Goal: Task Accomplishment & Management: Manage account settings

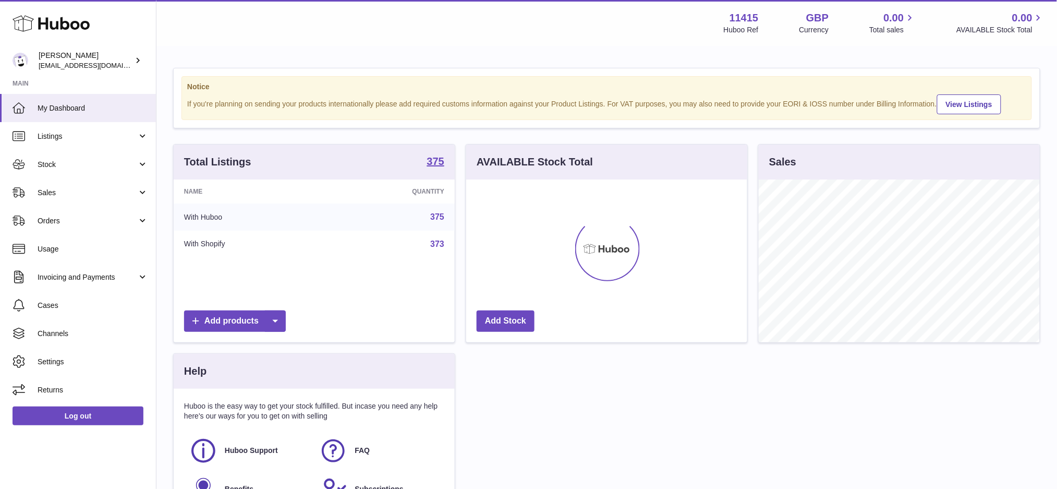
scroll to position [162, 281]
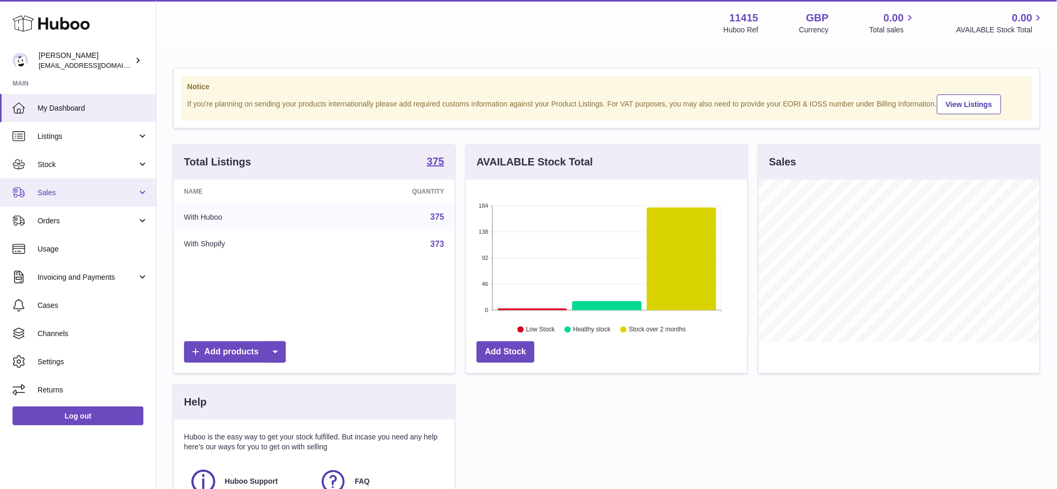
click at [68, 188] on span "Sales" at bounding box center [88, 193] width 100 height 10
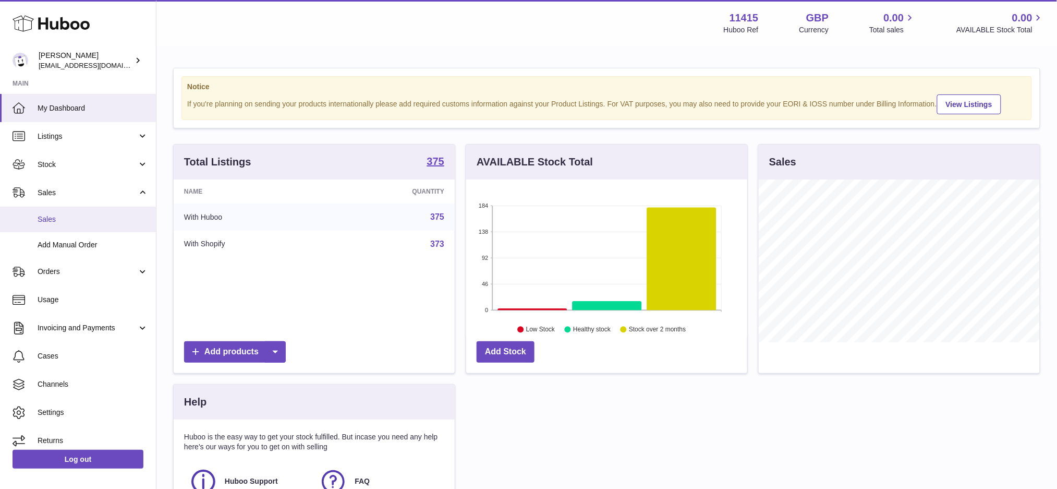
click at [64, 222] on span "Sales" at bounding box center [93, 219] width 111 height 10
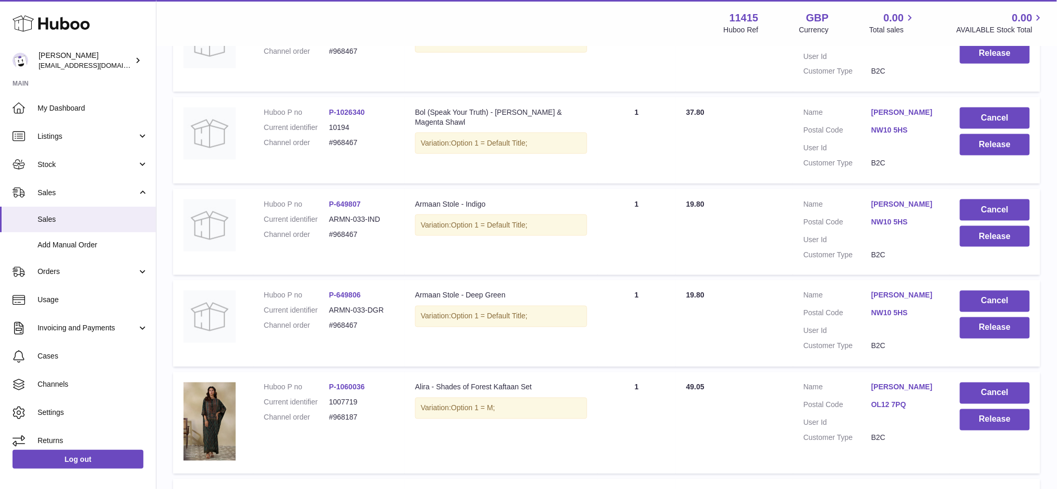
scroll to position [39, 0]
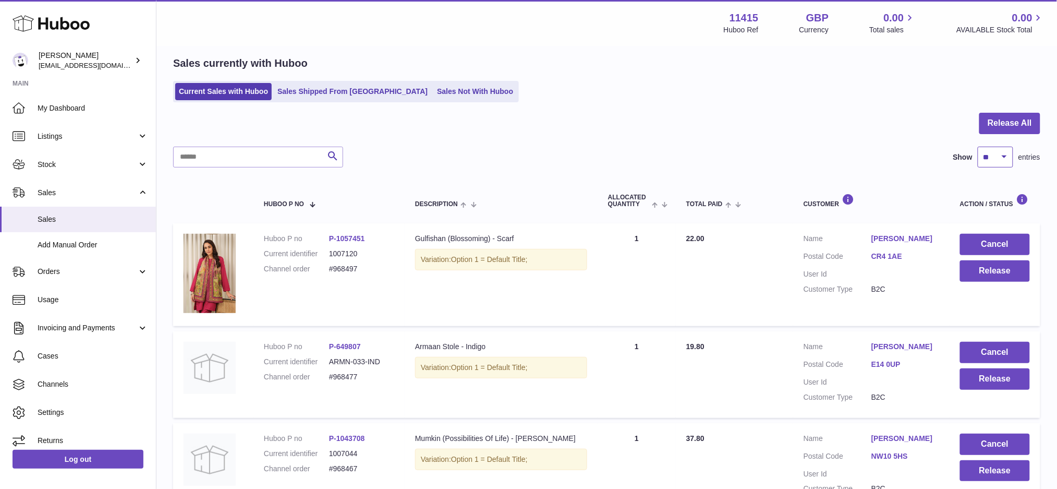
click at [1003, 159] on select "** ** ** ***" at bounding box center [995, 157] width 35 height 21
select select "***"
click at [978, 147] on select "** ** ** ***" at bounding box center [995, 157] width 35 height 21
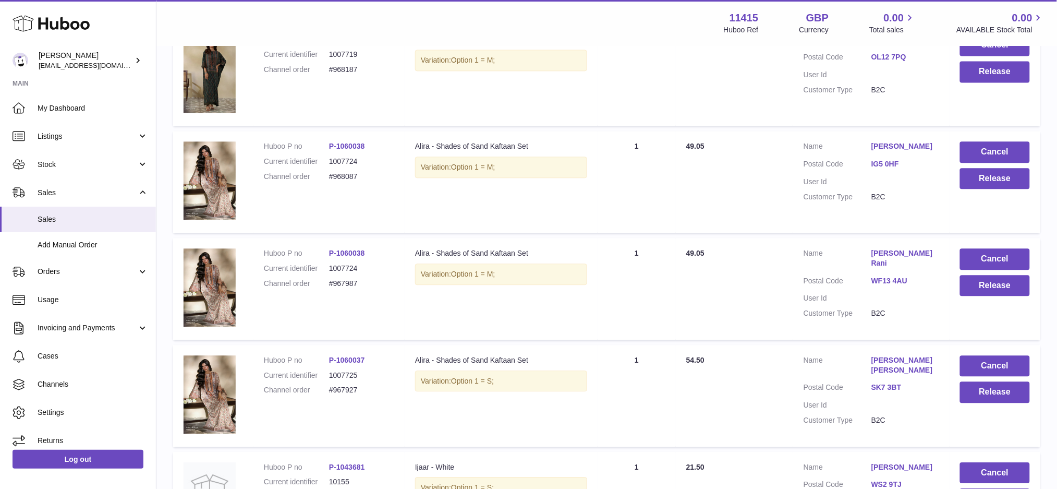
scroll to position [1029, 0]
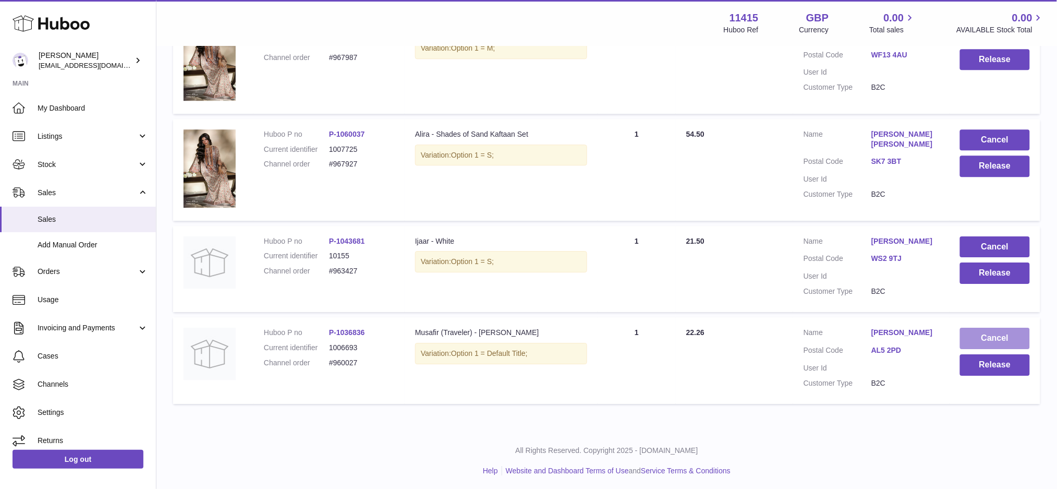
click at [986, 337] on button "Cancel" at bounding box center [995, 337] width 70 height 21
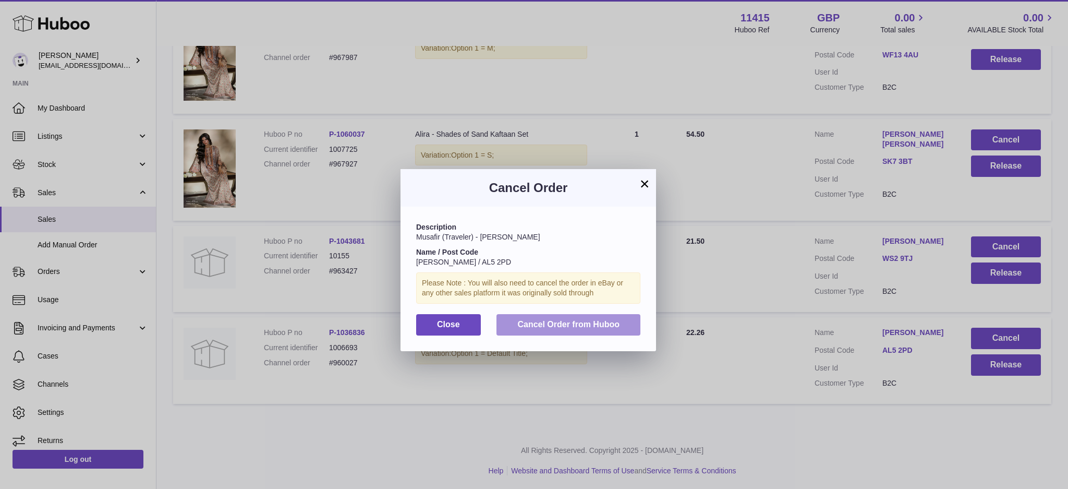
click at [586, 322] on span "Cancel Order from Huboo" at bounding box center [568, 324] width 102 height 9
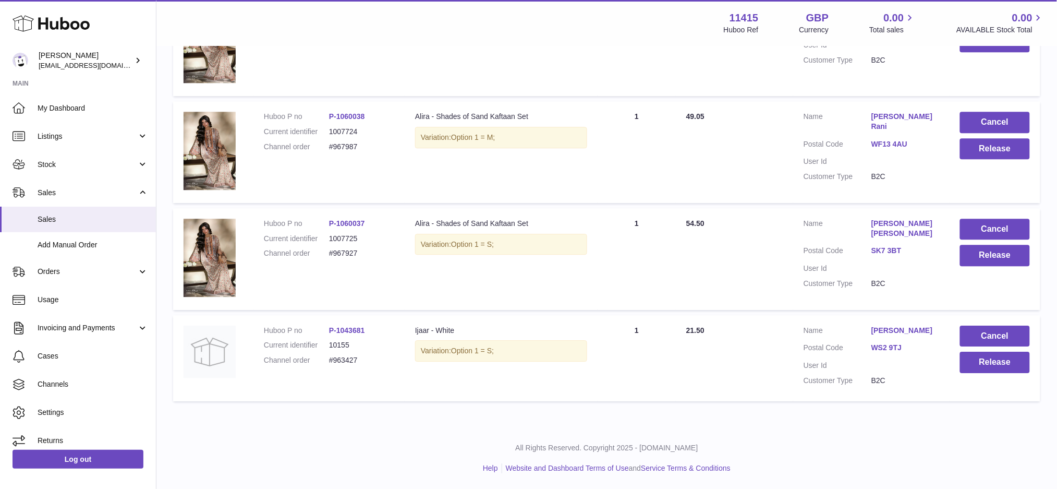
scroll to position [938, 0]
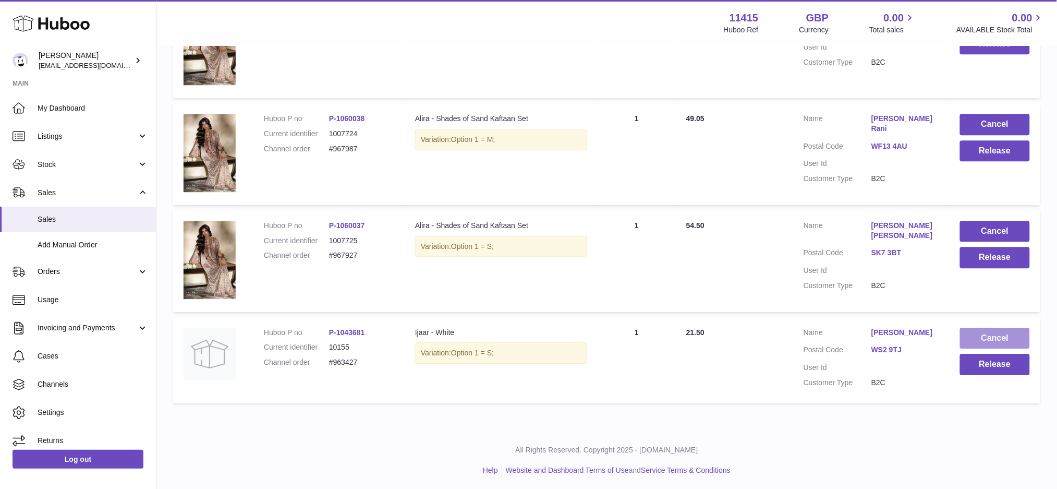
click at [987, 337] on button "Cancel" at bounding box center [995, 337] width 70 height 21
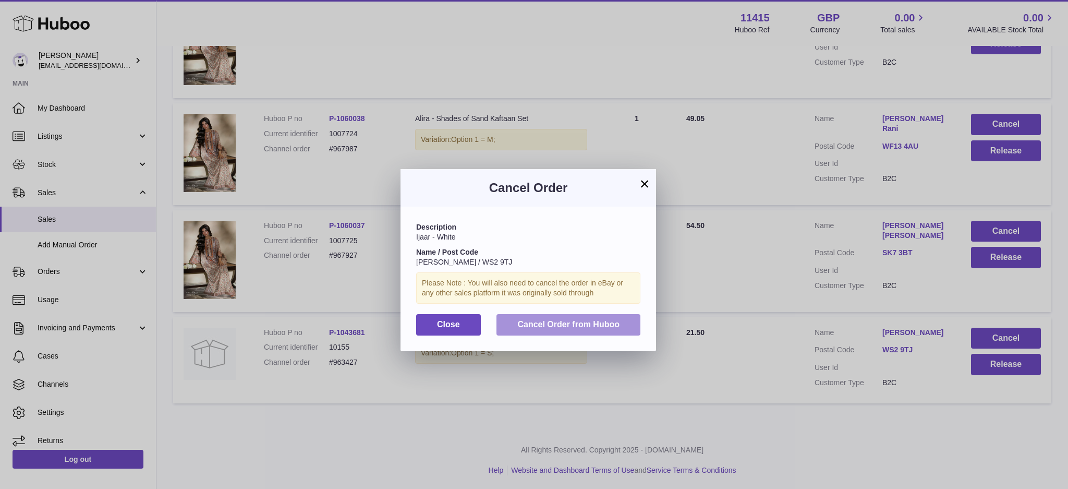
click at [615, 320] on span "Cancel Order from Huboo" at bounding box center [568, 324] width 102 height 9
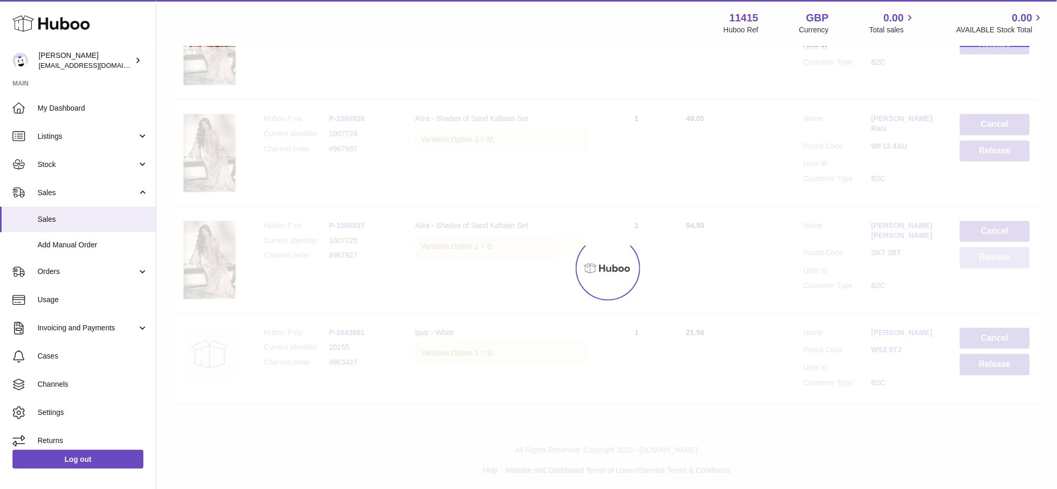
scroll to position [847, 0]
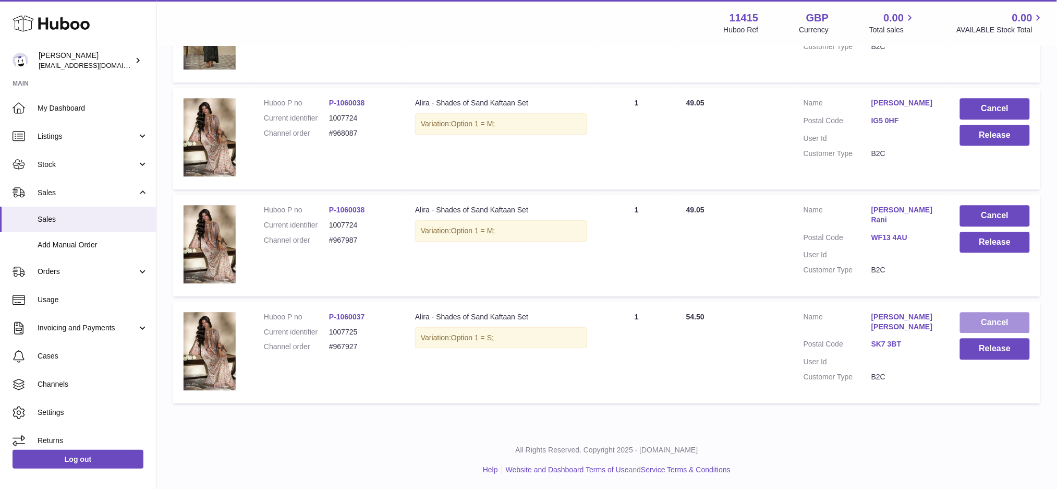
click at [963, 318] on button "Cancel" at bounding box center [995, 322] width 70 height 21
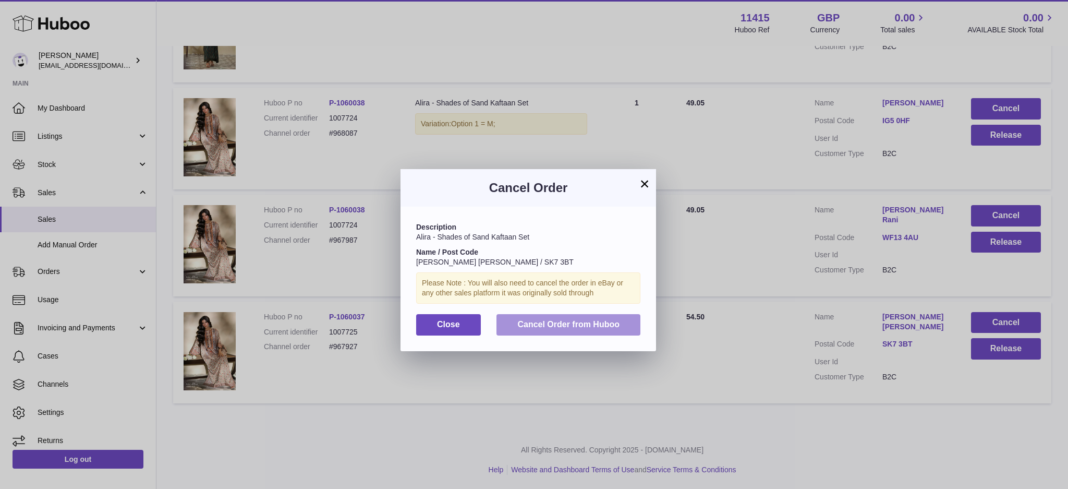
click at [537, 326] on span "Cancel Order from Huboo" at bounding box center [568, 324] width 102 height 9
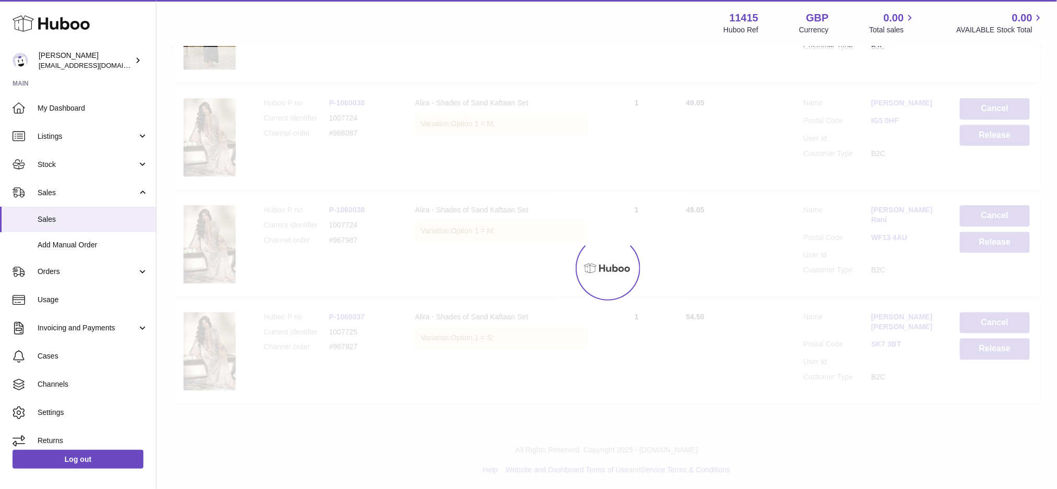
scroll to position [740, 0]
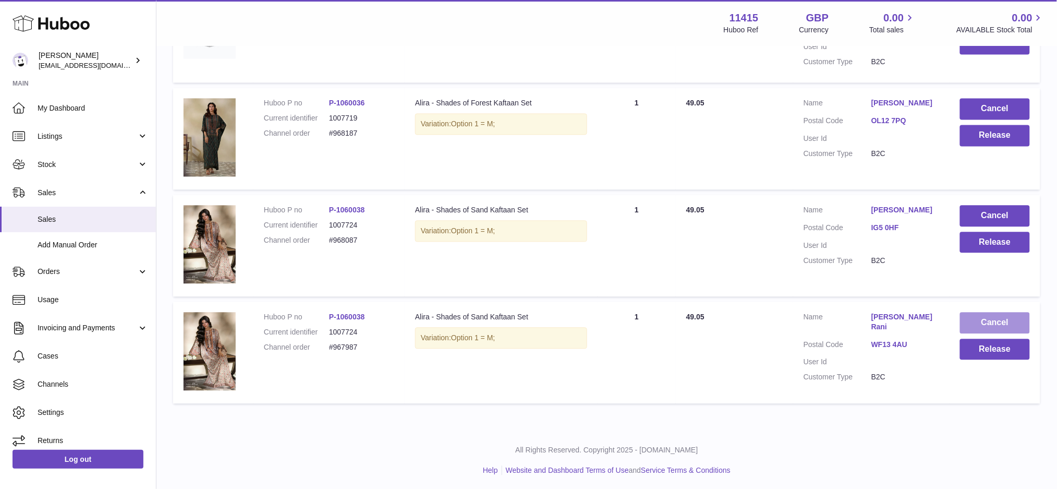
click at [1002, 320] on button "Cancel" at bounding box center [995, 322] width 70 height 21
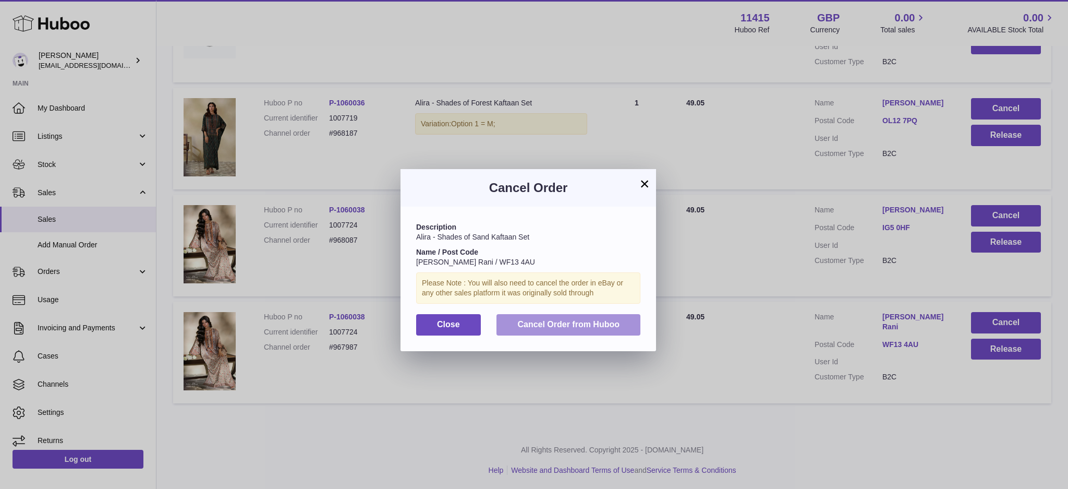
click at [595, 320] on span "Cancel Order from Huboo" at bounding box center [568, 324] width 102 height 9
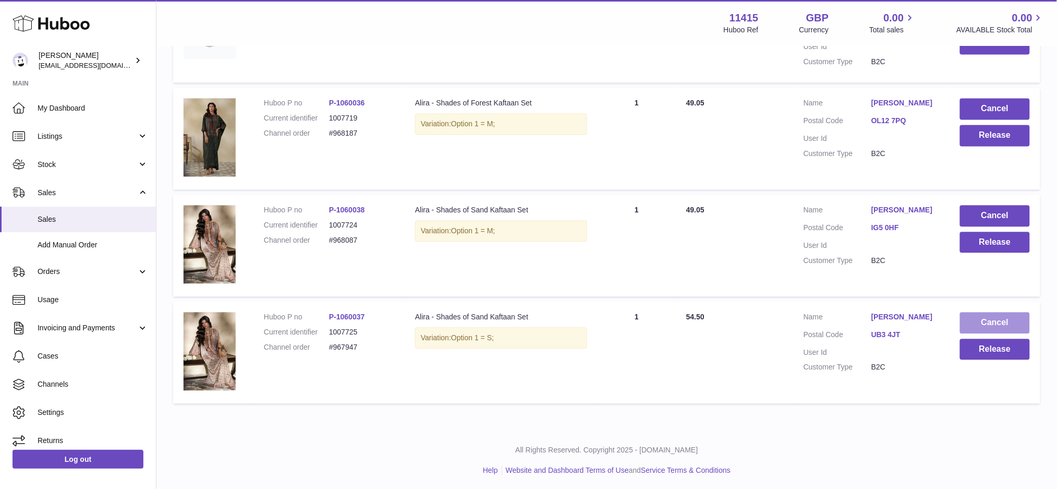
click at [979, 320] on button "Cancel" at bounding box center [995, 322] width 70 height 21
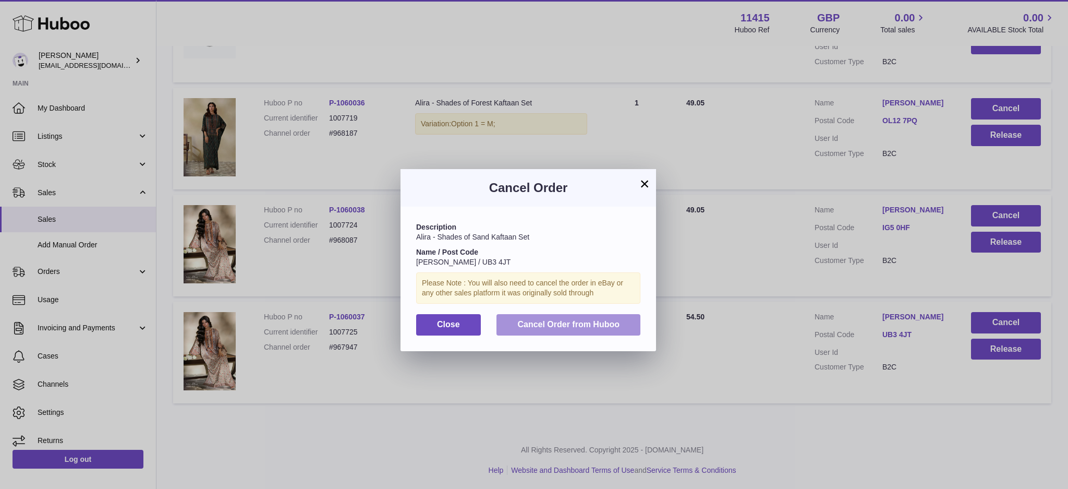
drag, startPoint x: 615, startPoint y: 320, endPoint x: 827, endPoint y: 320, distance: 212.2
click at [616, 320] on span "Cancel Order from Huboo" at bounding box center [568, 324] width 102 height 9
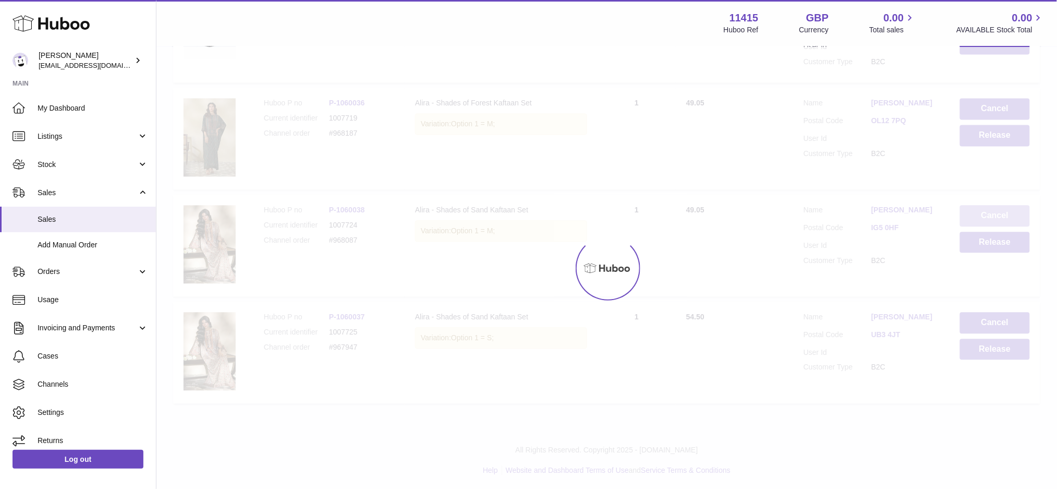
scroll to position [633, 0]
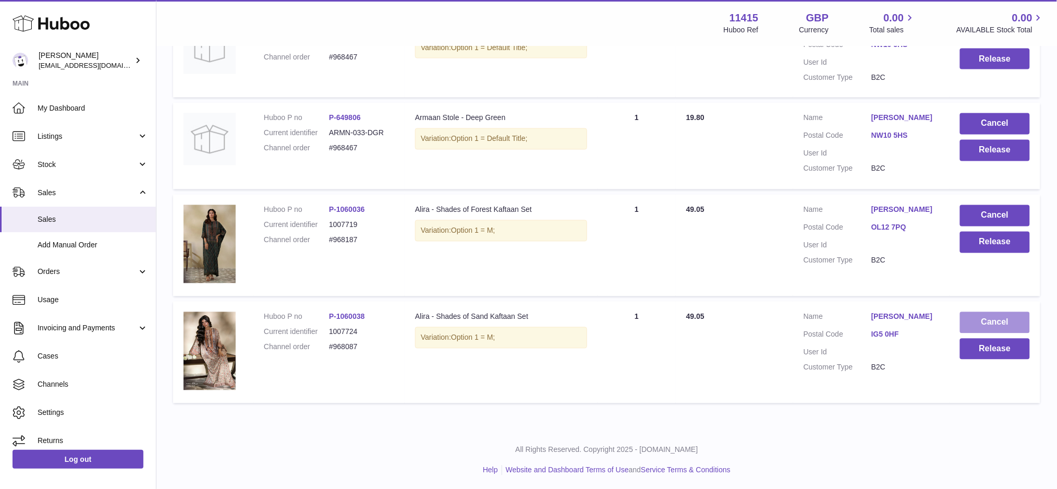
click at [976, 316] on button "Cancel" at bounding box center [995, 322] width 70 height 21
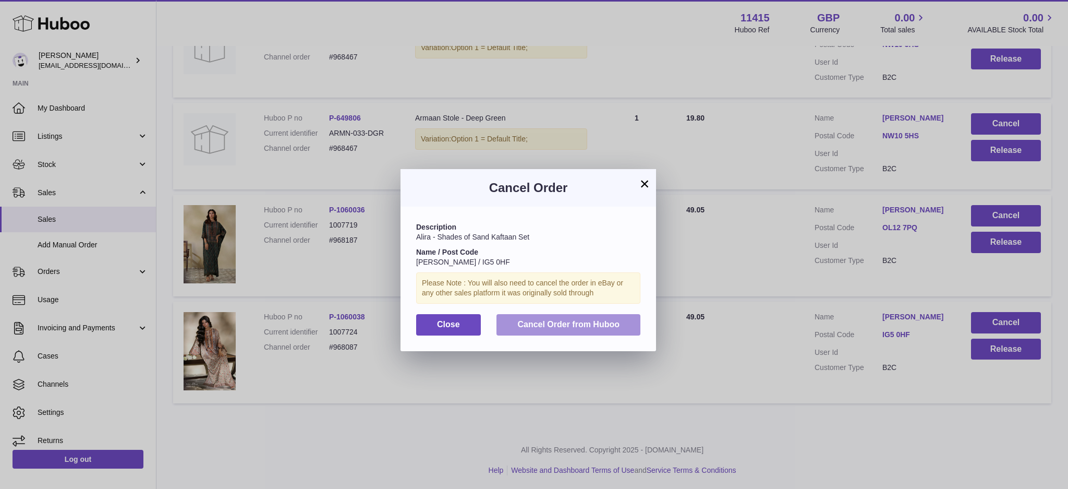
drag, startPoint x: 614, startPoint y: 325, endPoint x: 784, endPoint y: 325, distance: 170.0
click at [616, 325] on span "Cancel Order from Huboo" at bounding box center [568, 324] width 102 height 9
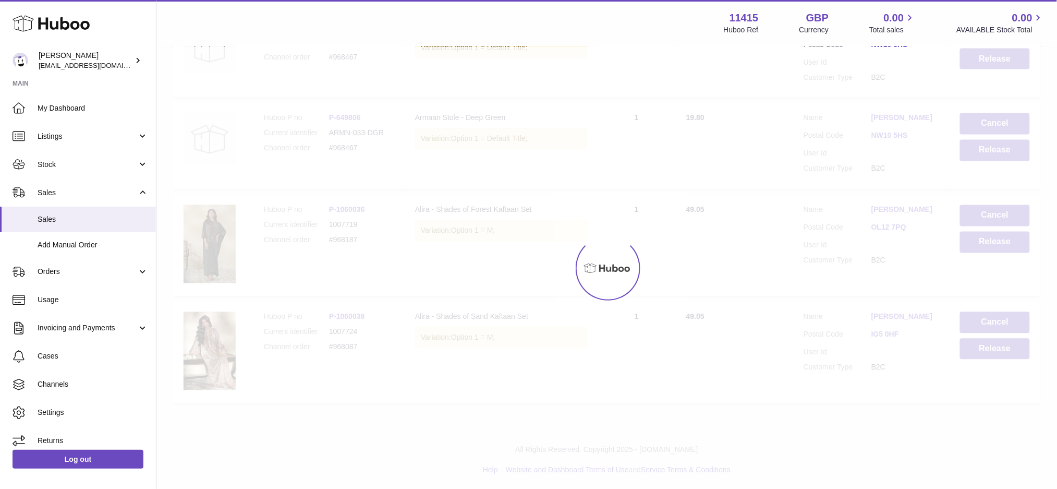
scroll to position [527, 0]
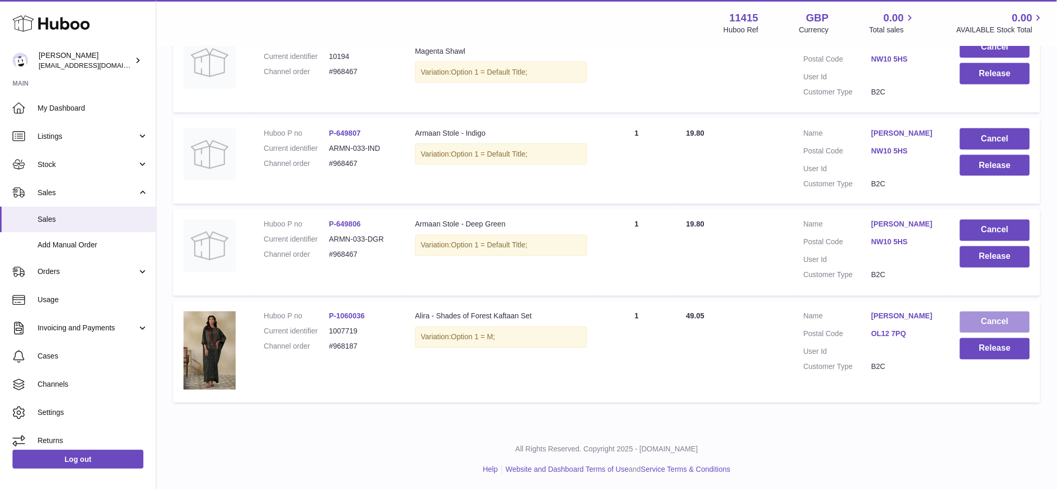
click at [980, 324] on button "Cancel" at bounding box center [995, 321] width 70 height 21
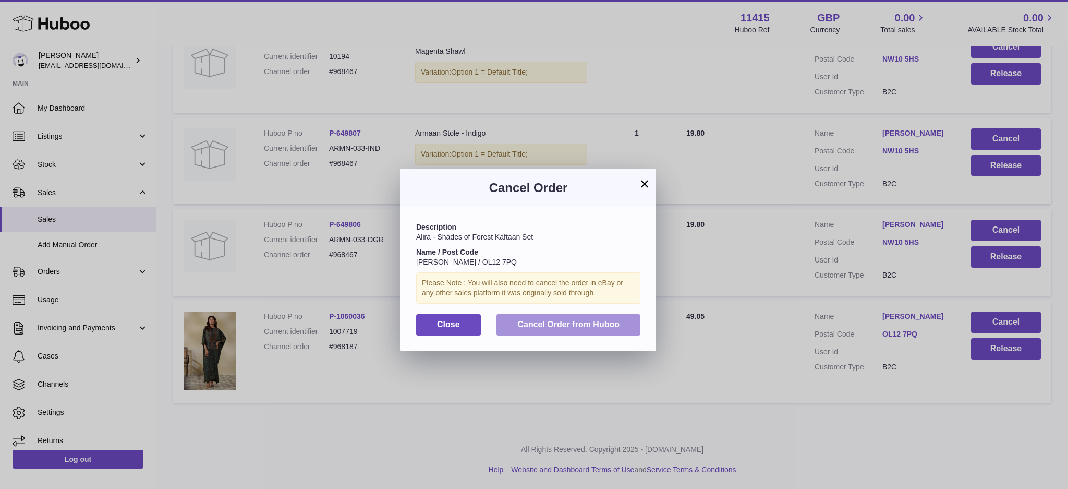
click at [621, 326] on button "Cancel Order from Huboo" at bounding box center [568, 324] width 144 height 21
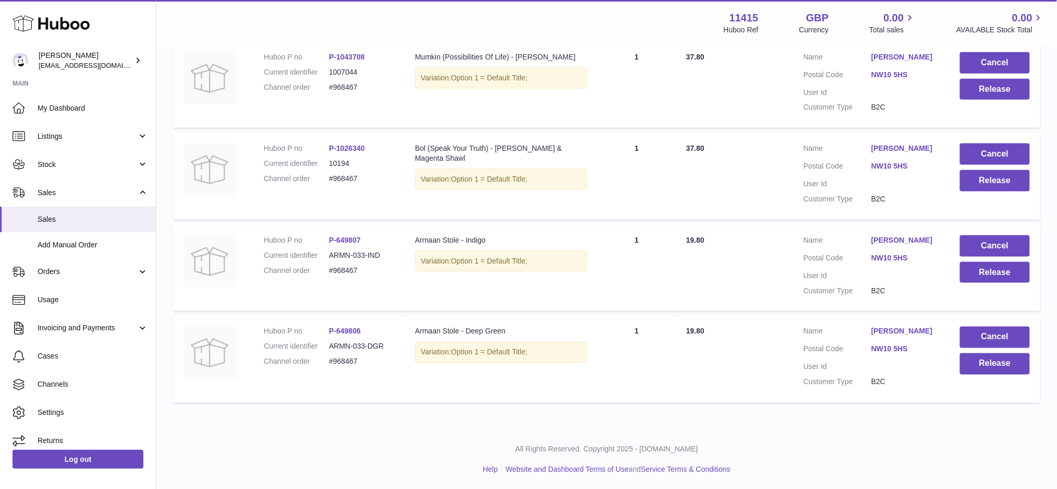
scroll to position [350, 0]
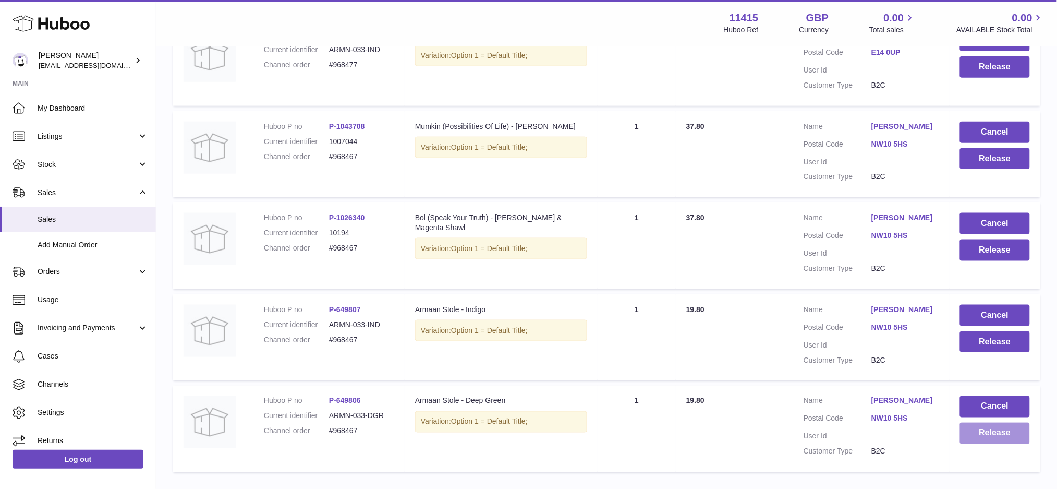
click at [965, 431] on button "Release" at bounding box center [995, 432] width 70 height 21
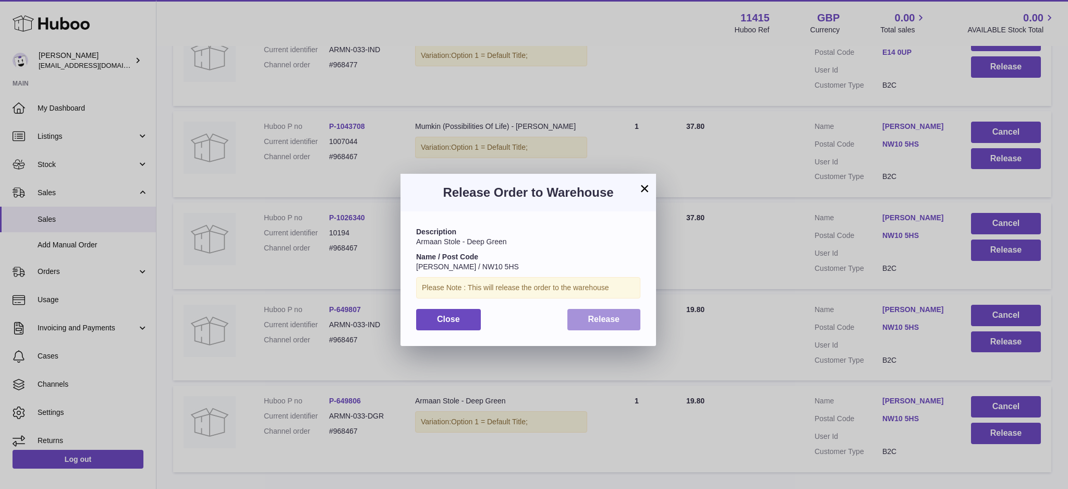
click at [609, 324] on button "Release" at bounding box center [604, 319] width 74 height 21
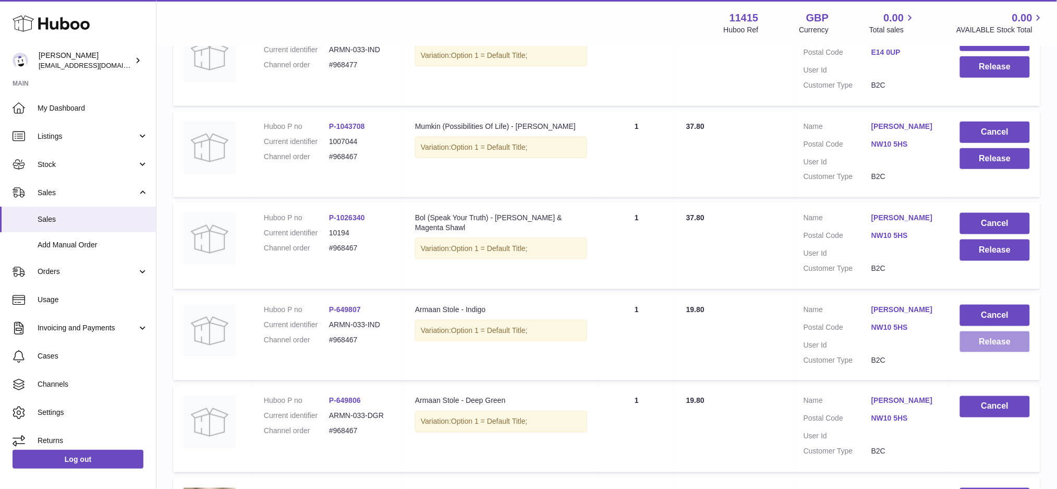
click at [981, 340] on button "Release" at bounding box center [995, 341] width 70 height 21
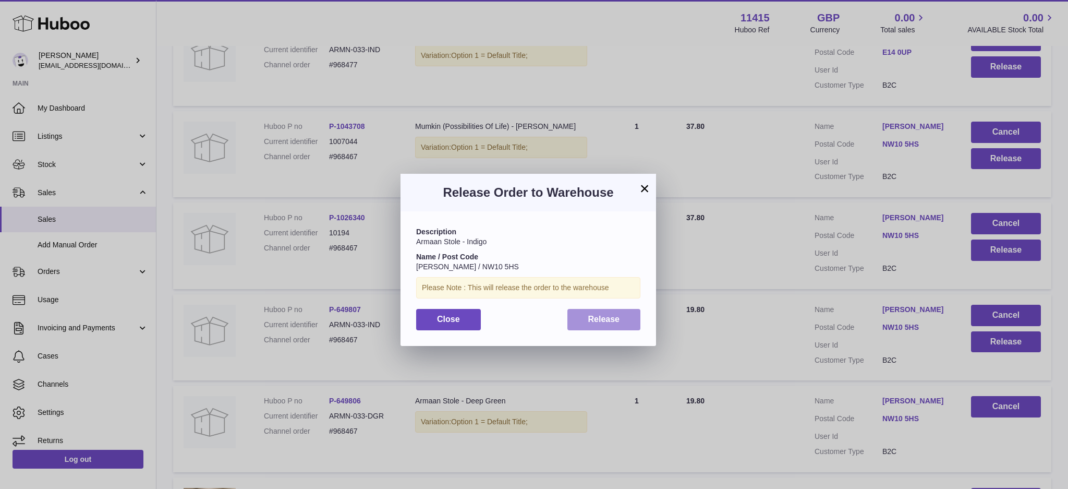
click at [618, 324] on button "Release" at bounding box center [604, 319] width 74 height 21
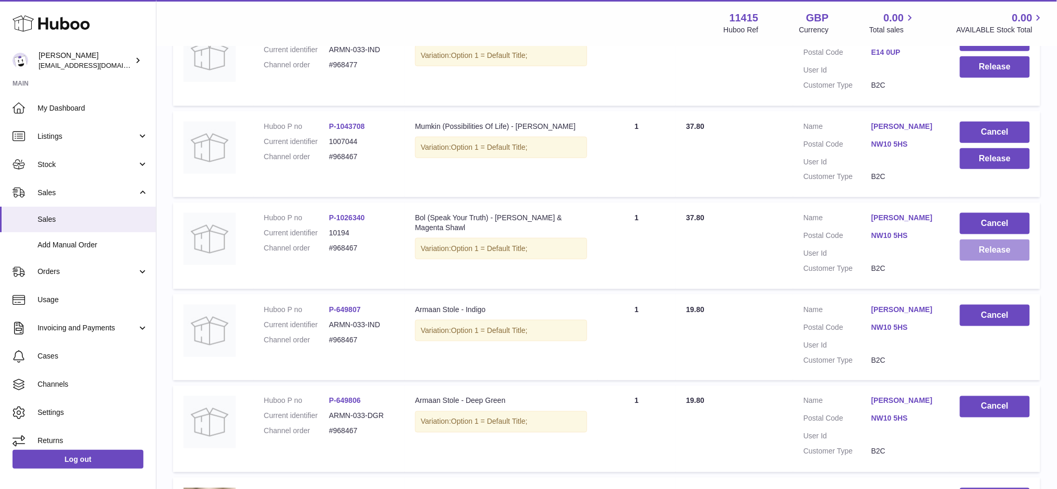
drag, startPoint x: 989, startPoint y: 256, endPoint x: 984, endPoint y: 258, distance: 6.1
click at [984, 258] on button "Release" at bounding box center [995, 249] width 70 height 21
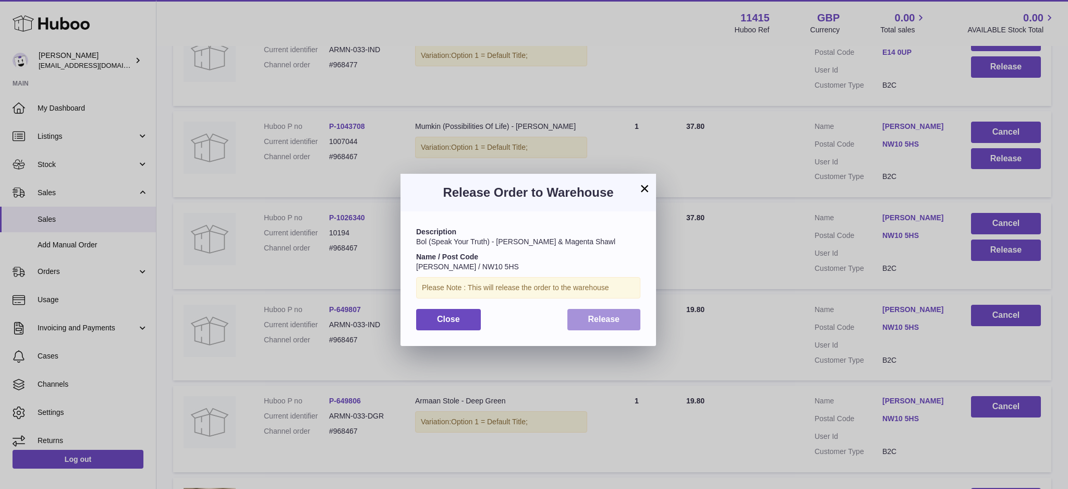
click at [611, 312] on button "Release" at bounding box center [604, 319] width 74 height 21
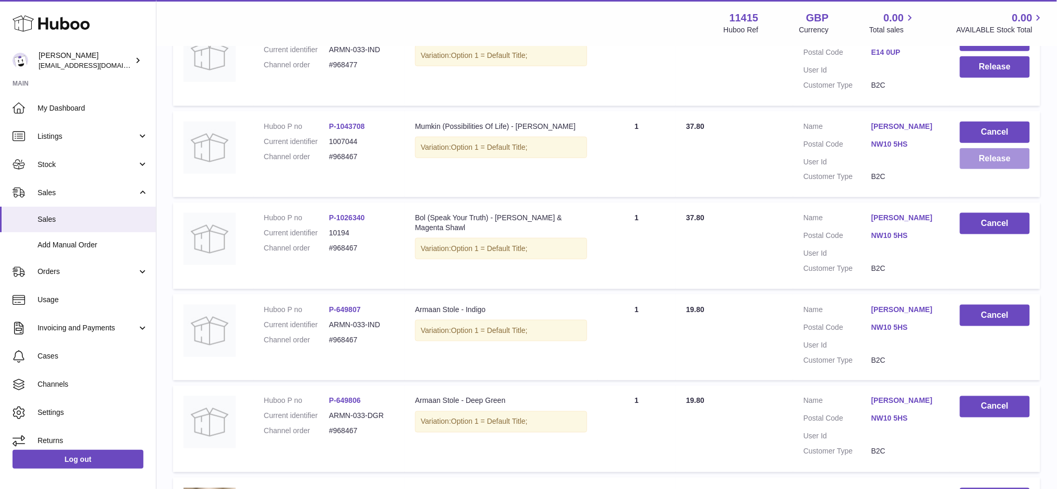
click at [994, 153] on button "Release" at bounding box center [995, 158] width 70 height 21
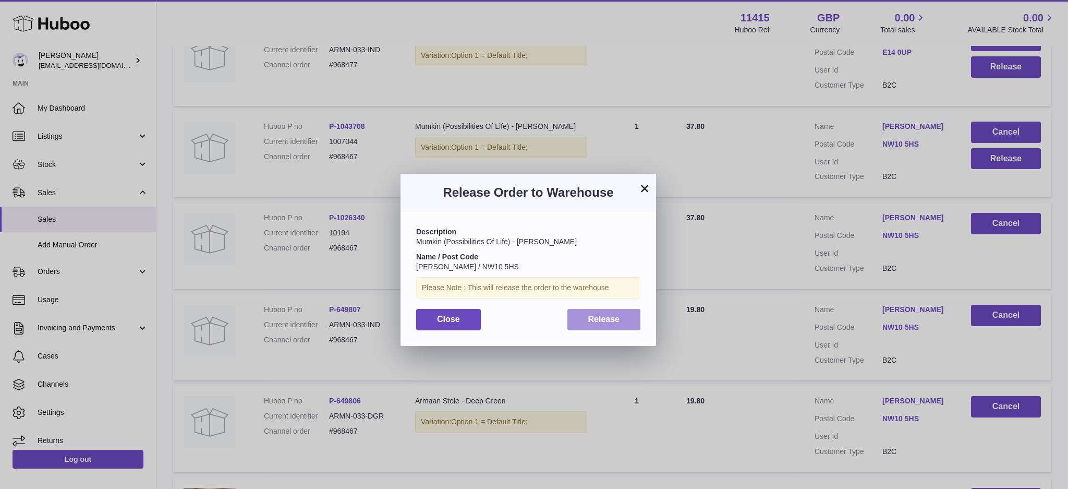
click at [593, 320] on span "Release" at bounding box center [604, 318] width 32 height 9
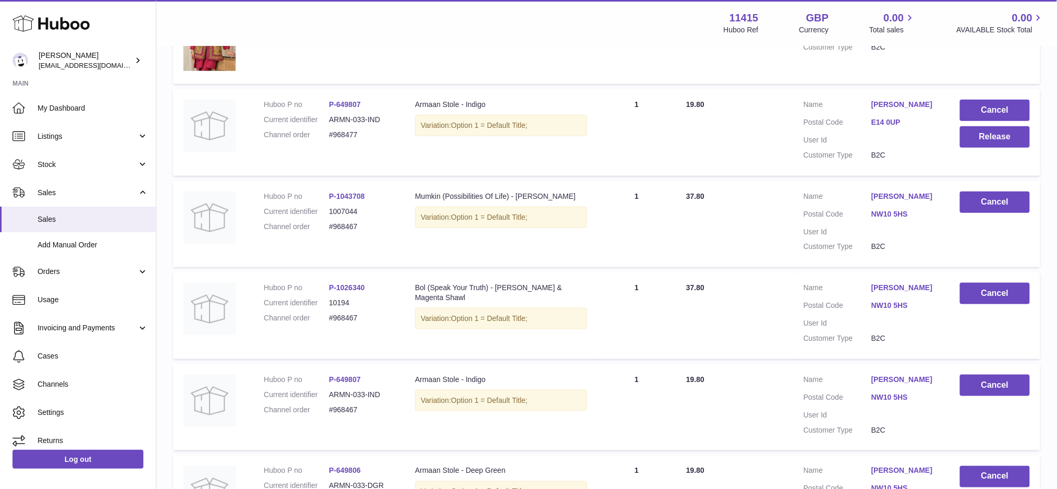
scroll to position [211, 0]
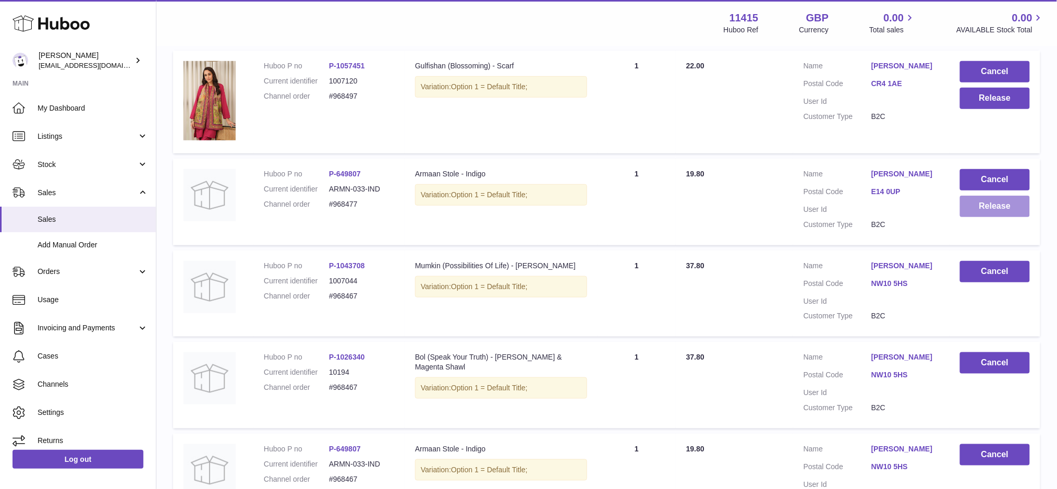
click at [987, 203] on button "Release" at bounding box center [995, 206] width 70 height 21
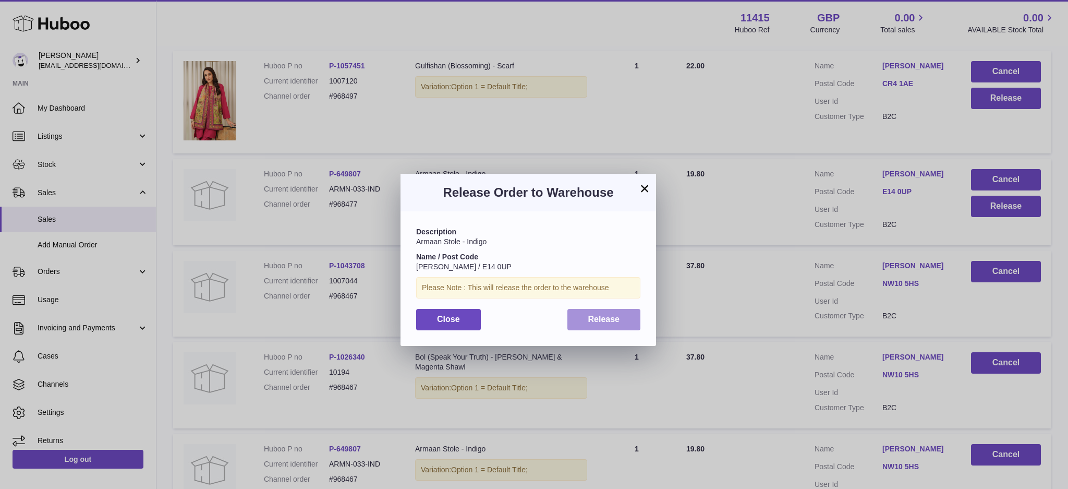
click at [615, 319] on span "Release" at bounding box center [604, 318] width 32 height 9
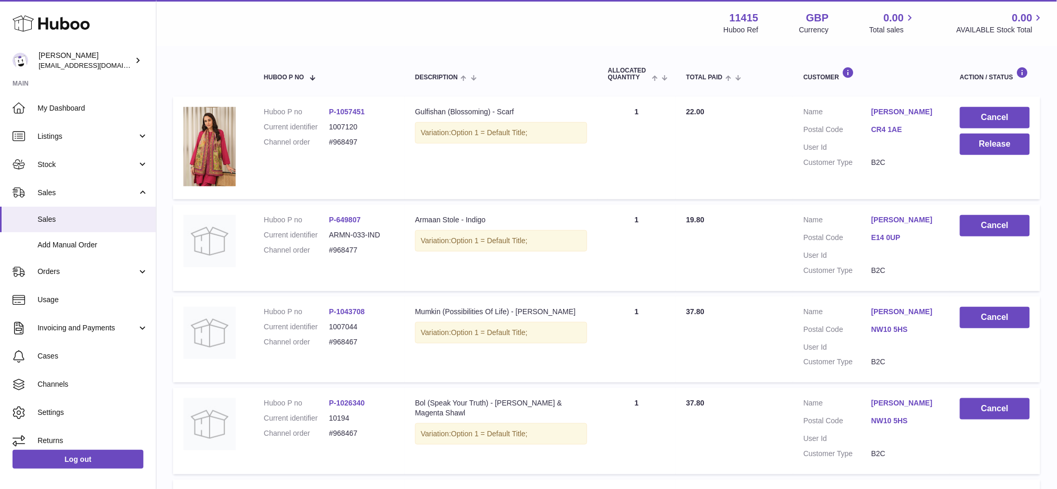
scroll to position [142, 0]
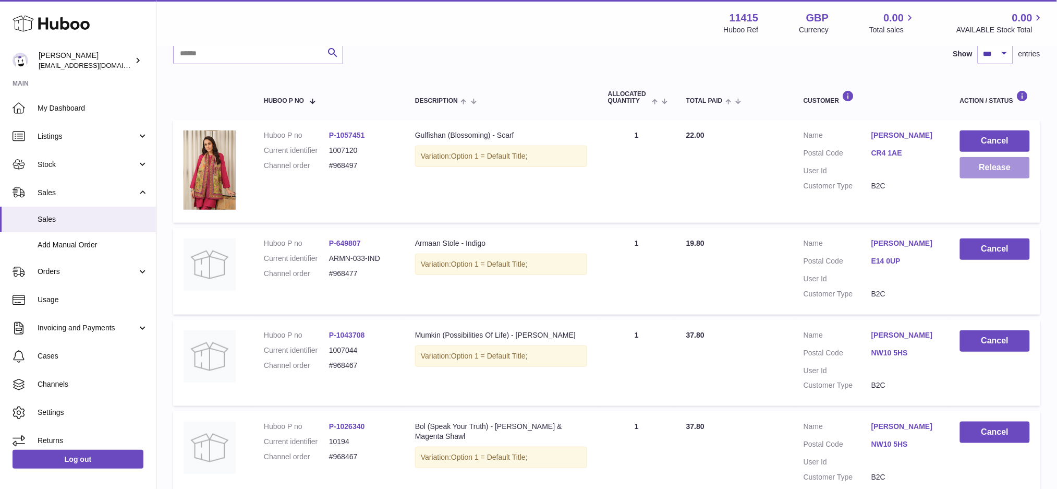
click at [974, 176] on button "Release" at bounding box center [995, 167] width 70 height 21
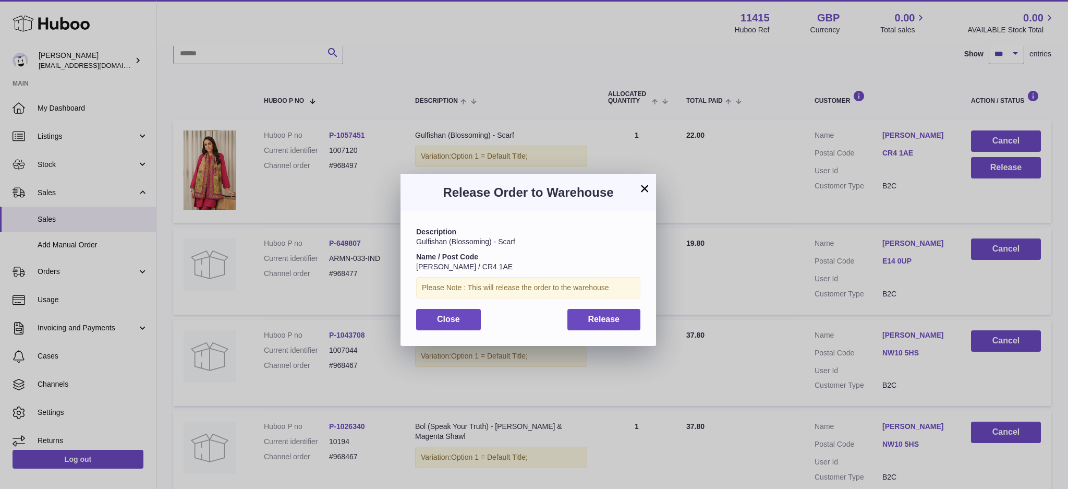
click at [623, 331] on div "Description Gulfishan (Blossoming) - Scarf Name / Post Code Nadia uddin / CR4 1…" at bounding box center [529, 278] width 256 height 134
click at [624, 328] on button "Release" at bounding box center [604, 319] width 74 height 21
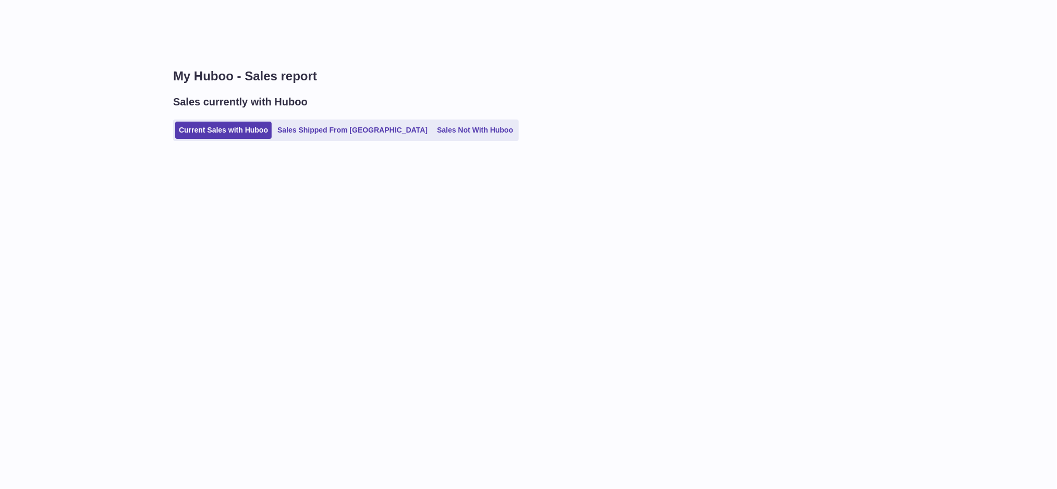
select select "***"
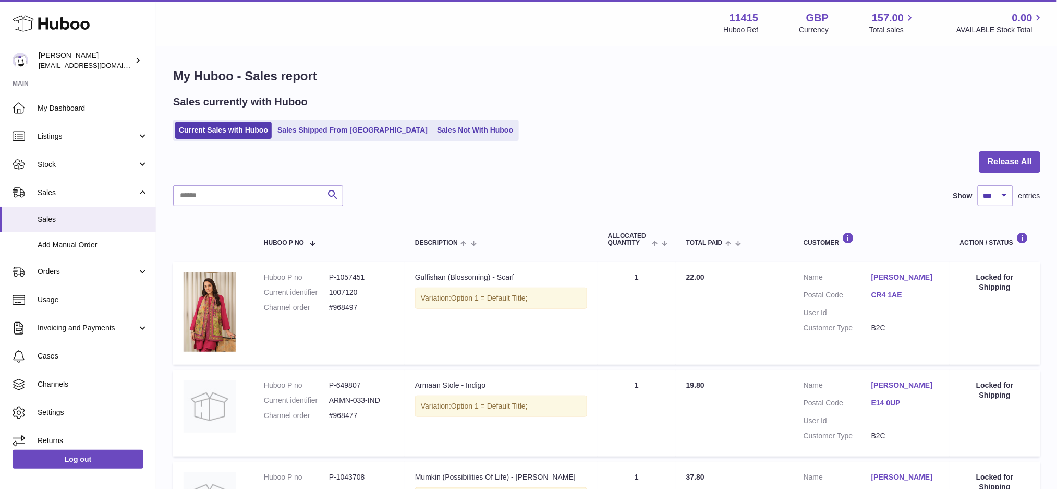
click at [453, 194] on div "Search Show ** ** ** *** entries" at bounding box center [606, 195] width 867 height 21
